Goal: Check status: Check status

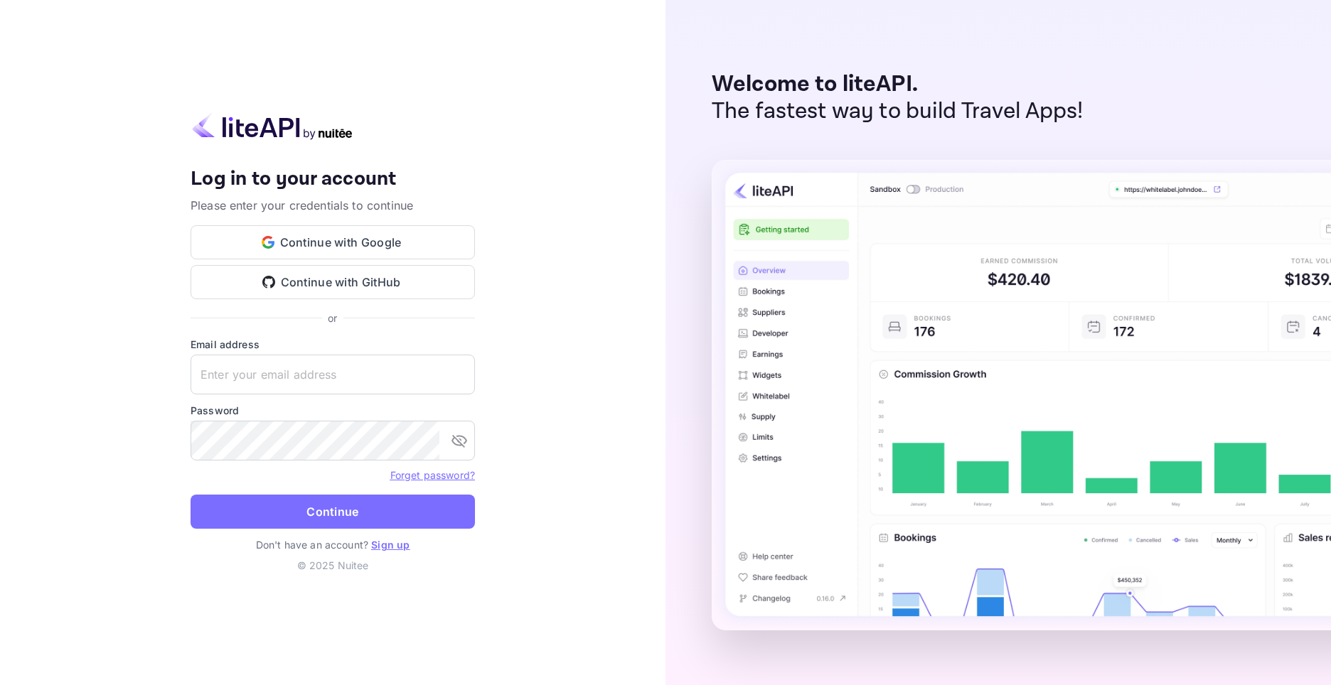
type input "[EMAIL_ADDRESS][DOMAIN_NAME]"
click at [323, 507] on button "Continue" at bounding box center [332, 512] width 284 height 34
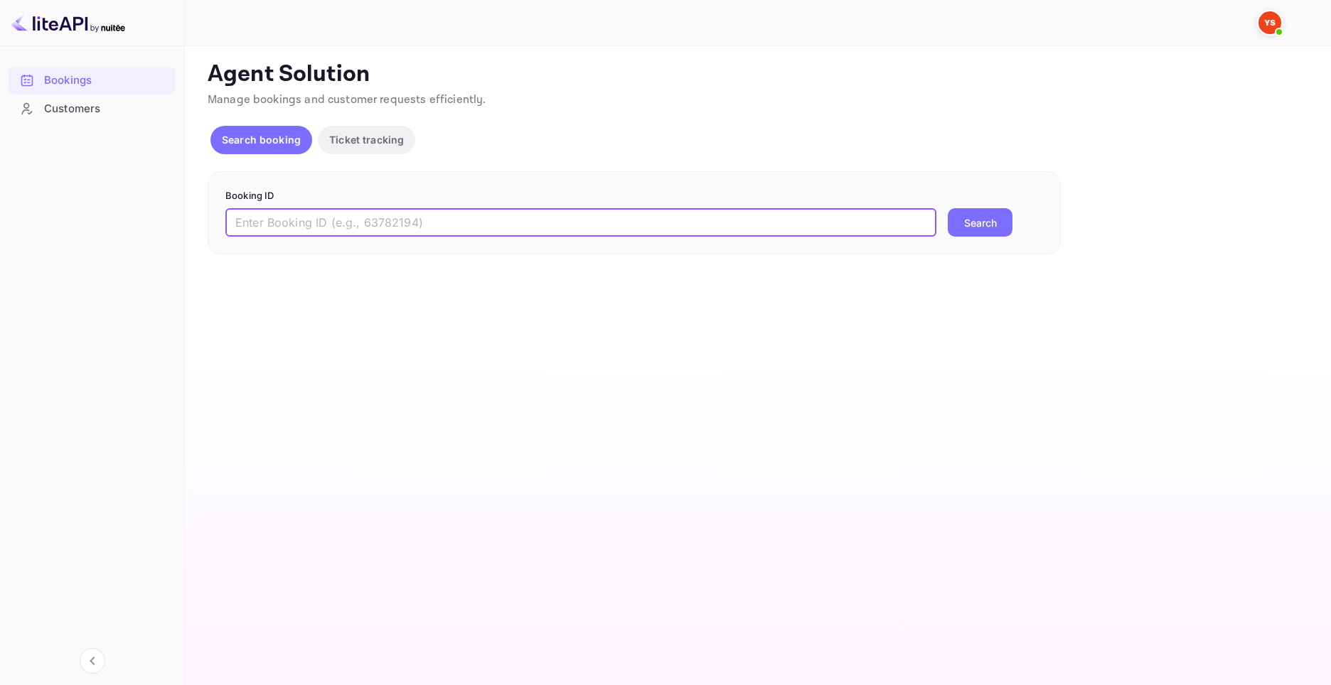
click at [399, 215] on input "text" at bounding box center [580, 222] width 711 height 28
paste input "9789207"
type input "9789207"
click at [984, 220] on button "Search" at bounding box center [979, 222] width 65 height 28
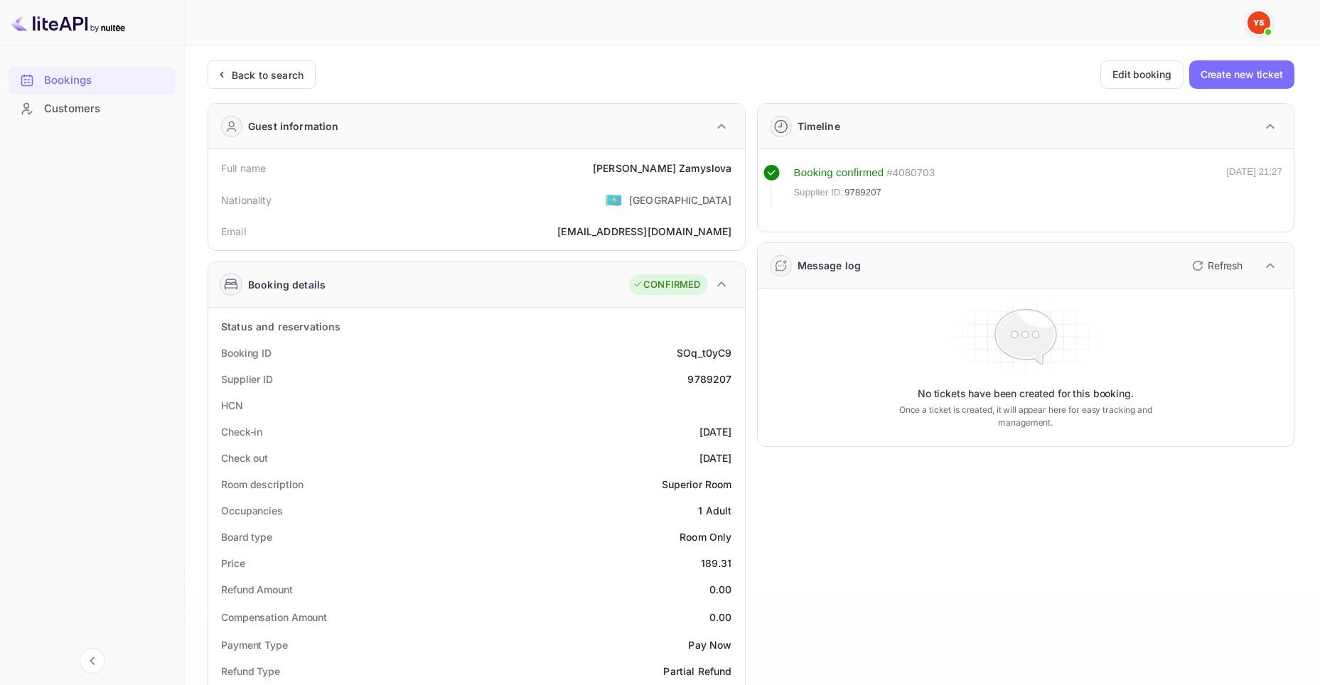
click at [219, 94] on div "Back to search Edit booking Create new ticket Guest information Full name [PERS…" at bounding box center [751, 608] width 1087 height 1097
click at [248, 71] on div "Back to search" at bounding box center [268, 75] width 72 height 15
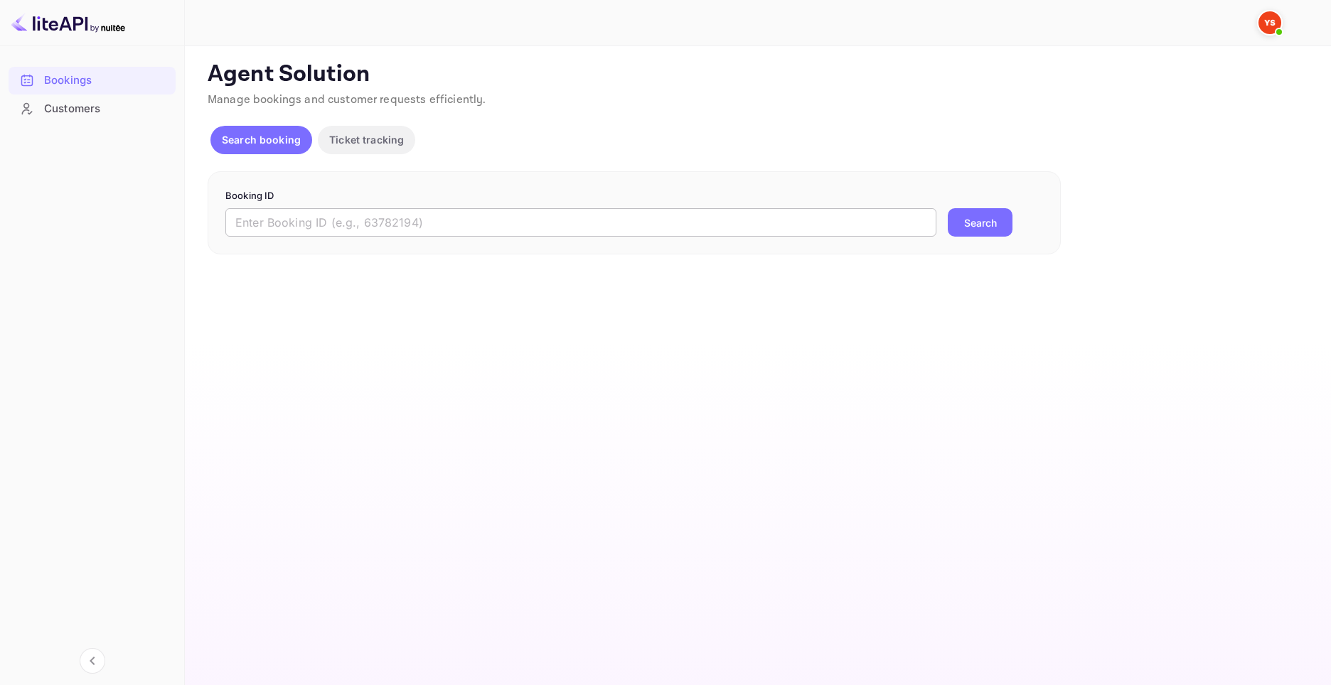
drag, startPoint x: 501, startPoint y: 210, endPoint x: 492, endPoint y: 210, distance: 9.3
click at [493, 210] on input "text" at bounding box center [580, 222] width 711 height 28
paste input "9594742"
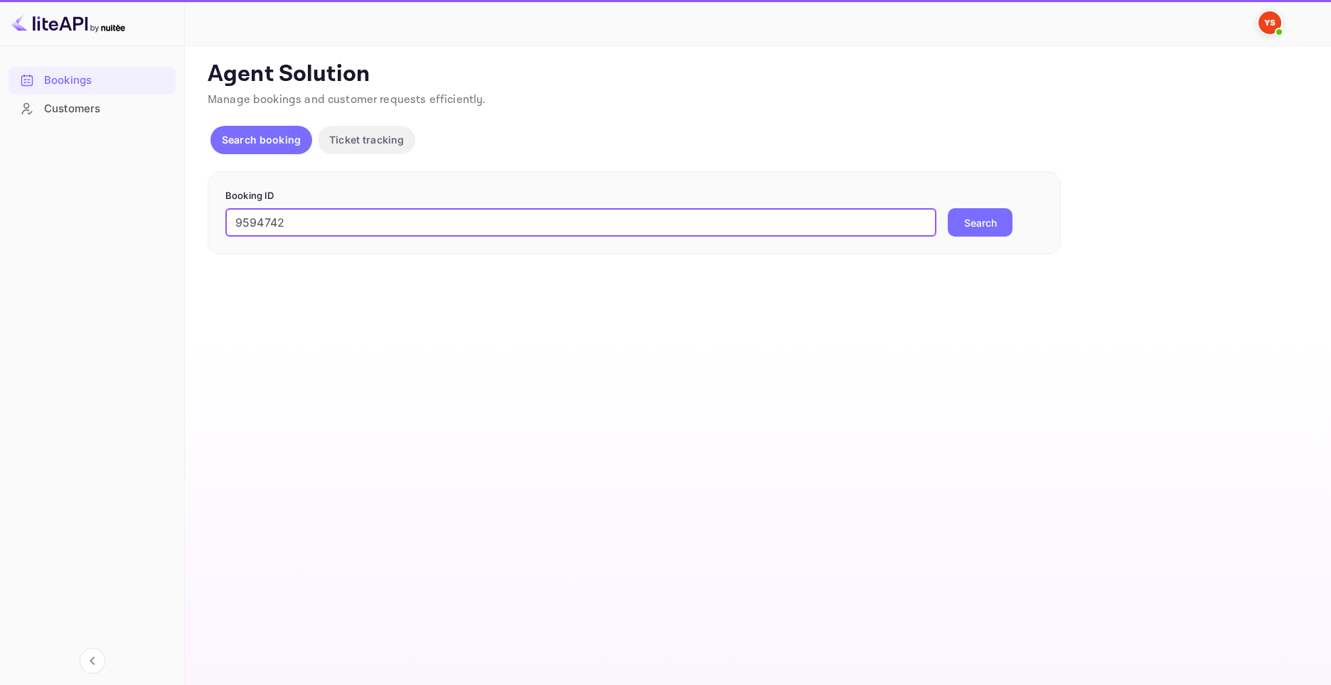
type input "9594742"
click at [974, 226] on button "Search" at bounding box center [979, 222] width 65 height 28
